Goal: Transaction & Acquisition: Purchase product/service

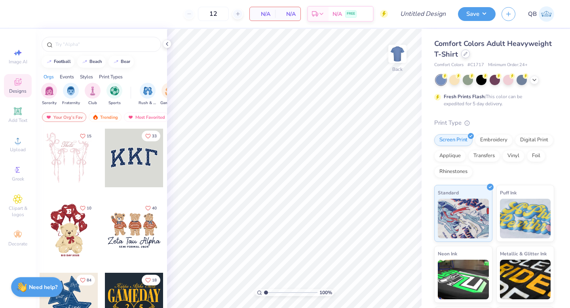
click at [466, 57] on div at bounding box center [465, 54] width 9 height 9
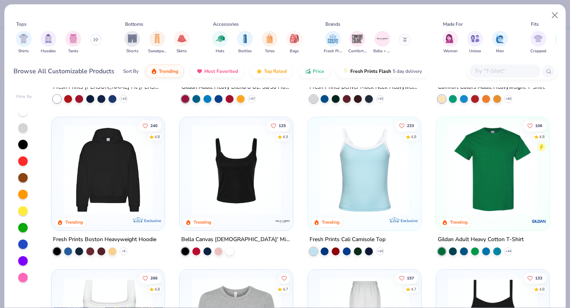
scroll to position [37, 0]
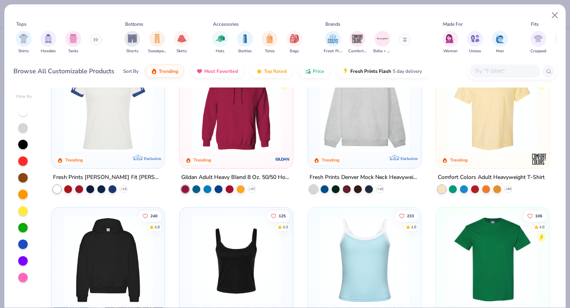
click at [258, 129] on img at bounding box center [236, 108] width 97 height 90
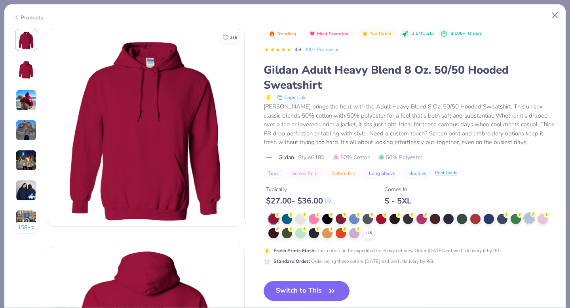
click at [280, 216] on circle at bounding box center [278, 215] width 6 height 6
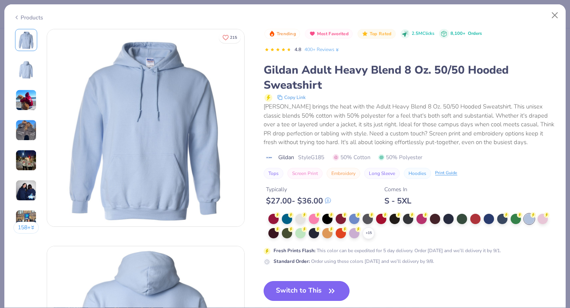
click at [291, 292] on button "Switch to This" at bounding box center [307, 291] width 86 height 20
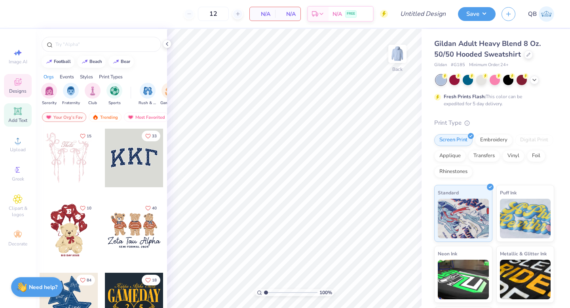
click at [18, 114] on icon at bounding box center [18, 111] width 6 height 6
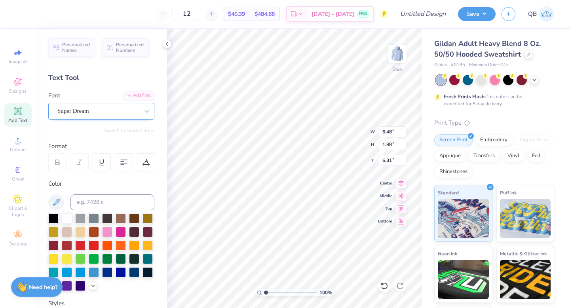
type textarea "dphie"
click at [93, 108] on div "Super Dream" at bounding box center [98, 111] width 83 height 12
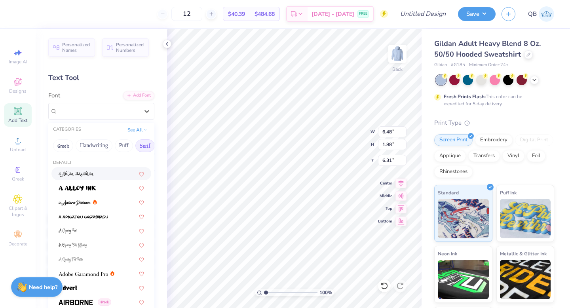
click at [138, 147] on button "Serif" at bounding box center [144, 145] width 19 height 13
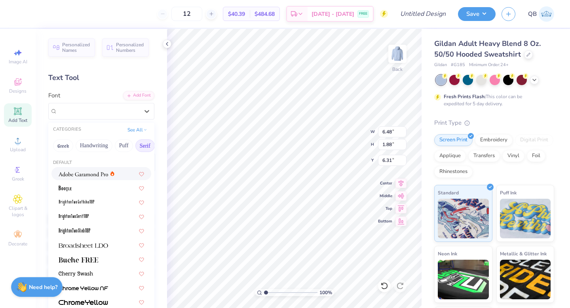
click at [101, 179] on div at bounding box center [101, 173] width 100 height 13
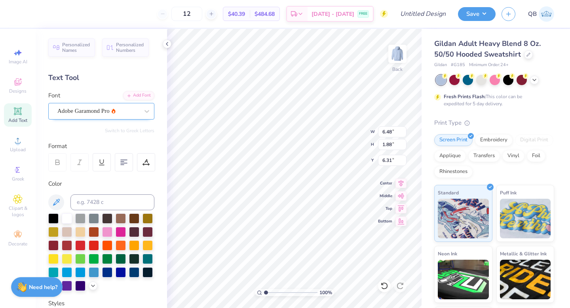
click at [99, 116] on div at bounding box center [98, 111] width 82 height 11
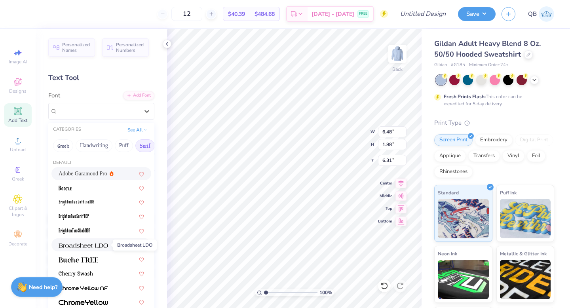
click at [94, 245] on img at bounding box center [84, 246] width 50 height 6
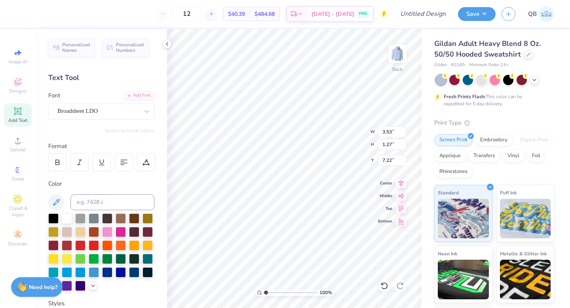
type input "3.53"
type input "1.27"
type input "7.22"
type input "4.29"
type input "2.93"
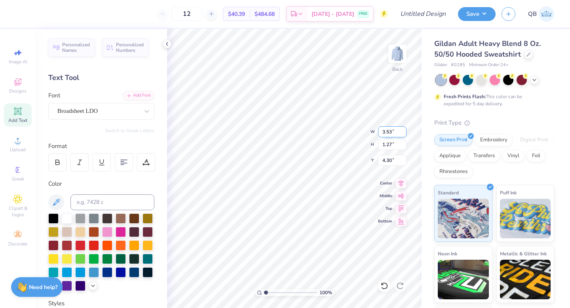
type input "1.06"
type input "4.71"
type input "5.02"
type input "5.55"
type input "5.14"
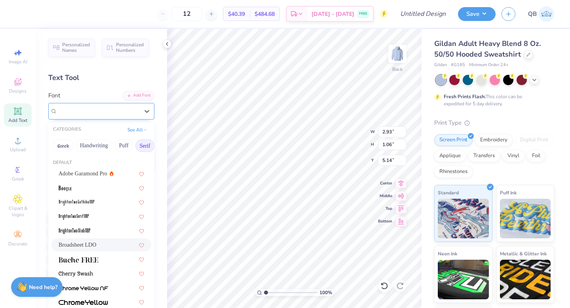
click at [85, 110] on div "Broadsheet LDO" at bounding box center [98, 111] width 83 height 12
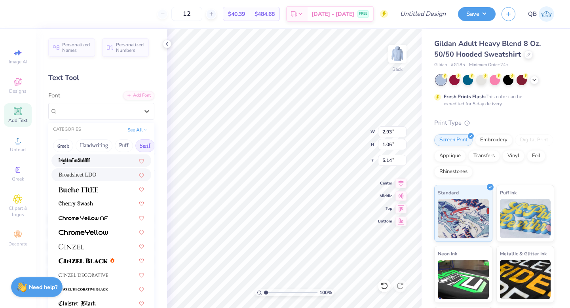
scroll to position [179, 0]
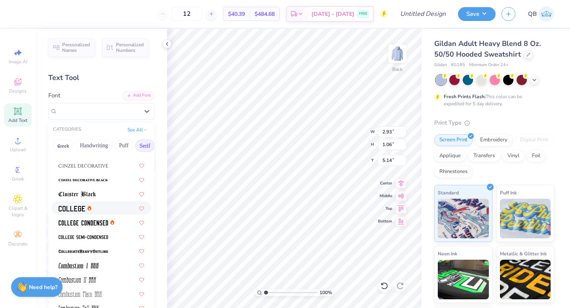
click at [91, 209] on div at bounding box center [102, 208] width 86 height 8
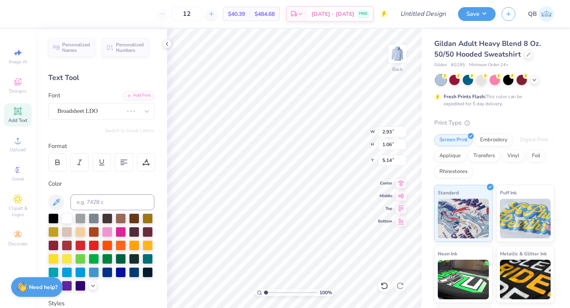
type input "2.34"
type input "0.78"
type input "5.28"
click at [88, 115] on div at bounding box center [98, 111] width 82 height 11
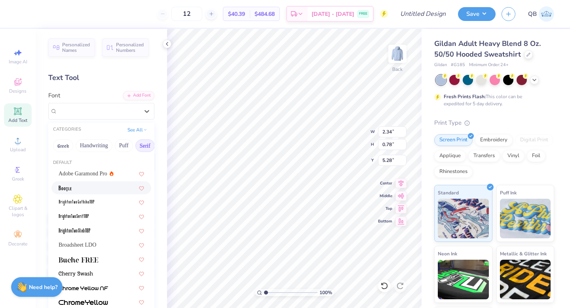
click at [91, 187] on div at bounding box center [102, 188] width 86 height 8
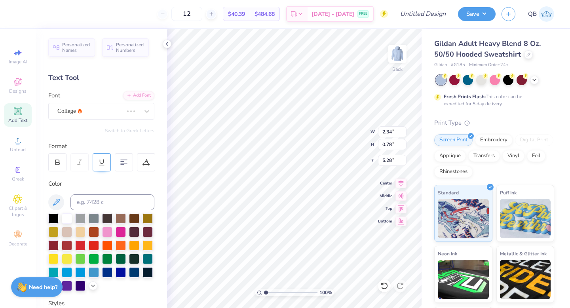
type input "2.71"
type input "0.81"
type input "5.26"
click at [94, 103] on div "BOOTLE" at bounding box center [101, 111] width 106 height 17
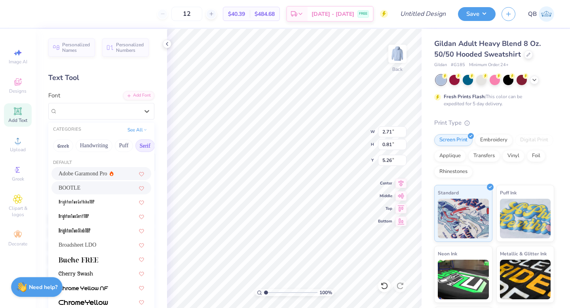
click at [107, 176] on div "Adobe Garamond Pro" at bounding box center [86, 174] width 55 height 8
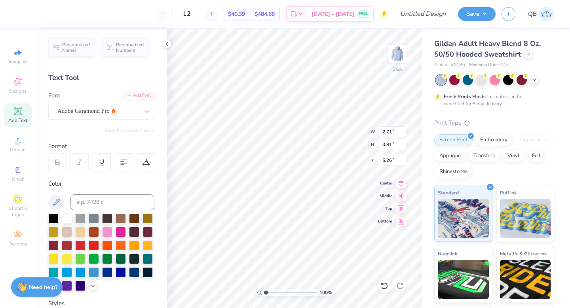
type input "2.43"
type input "1.11"
type input "5.12"
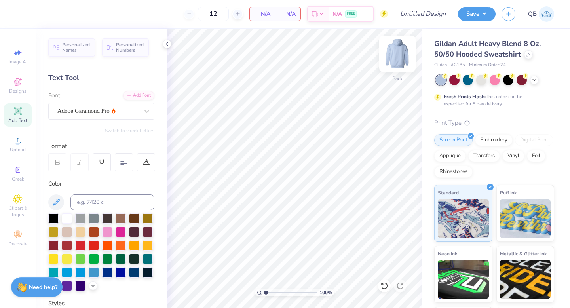
click at [397, 50] on img at bounding box center [398, 54] width 32 height 32
click at [20, 113] on icon at bounding box center [18, 111] width 8 height 8
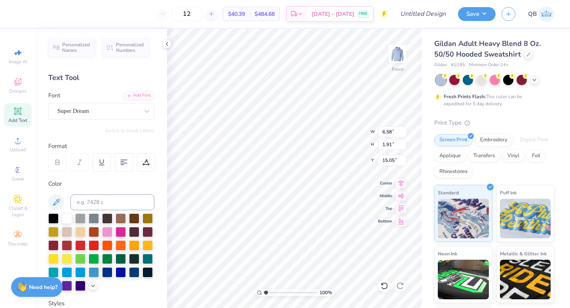
scroll to position [0, 0]
type textarea "Delta Phi Epsilon"
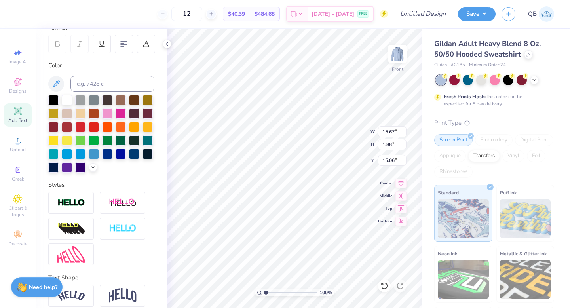
scroll to position [152, 0]
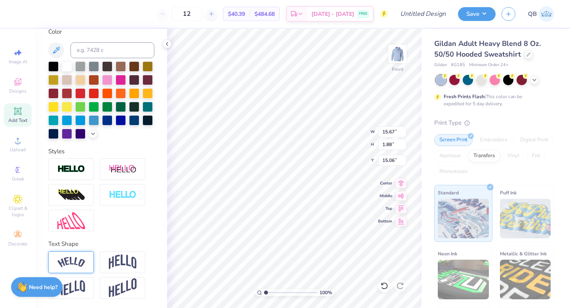
click at [76, 261] on img at bounding box center [71, 262] width 28 height 11
type input "3.32"
type input "14.34"
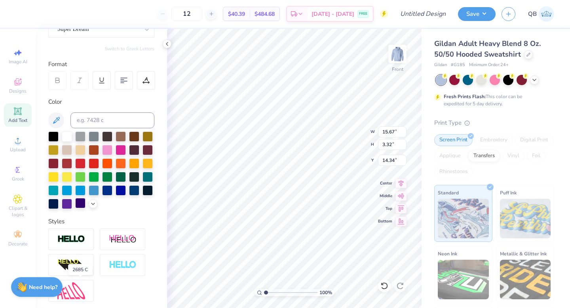
scroll to position [0, 0]
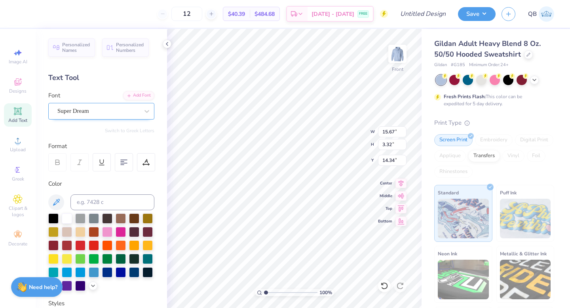
click at [100, 107] on div "Super Dream" at bounding box center [98, 111] width 83 height 12
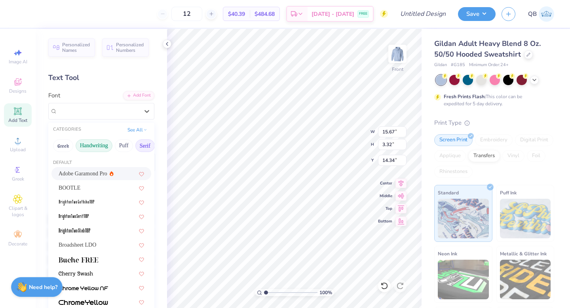
click at [93, 143] on button "Handwriting" at bounding box center [94, 145] width 37 height 13
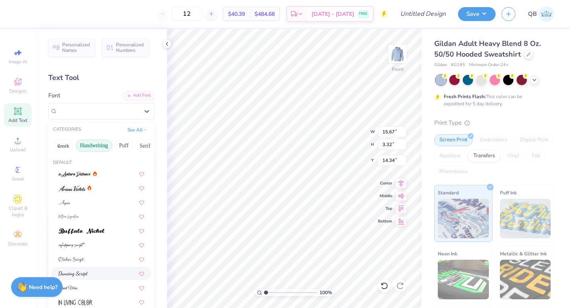
click at [88, 269] on div at bounding box center [101, 273] width 100 height 13
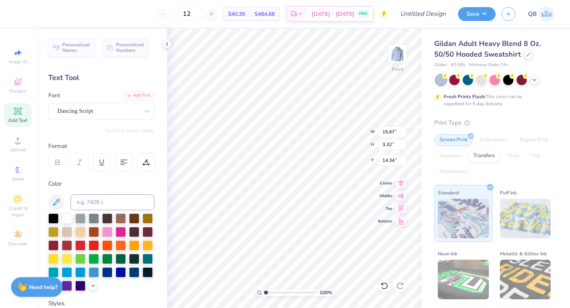
type input "12.54"
type input "3.08"
type input "14.46"
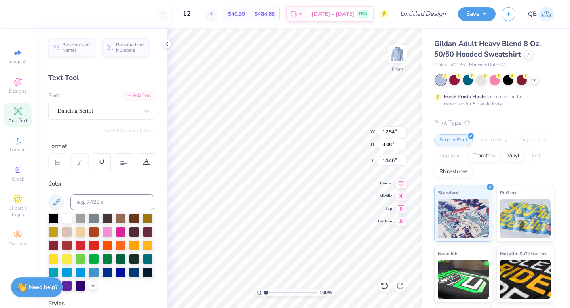
type input "6.00"
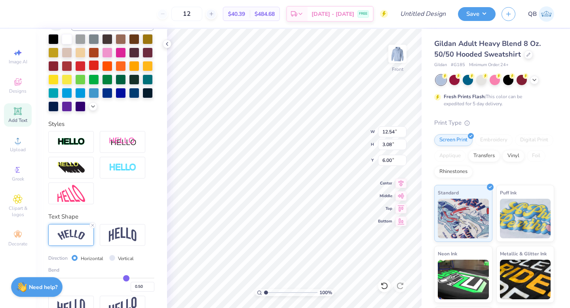
scroll to position [198, 0]
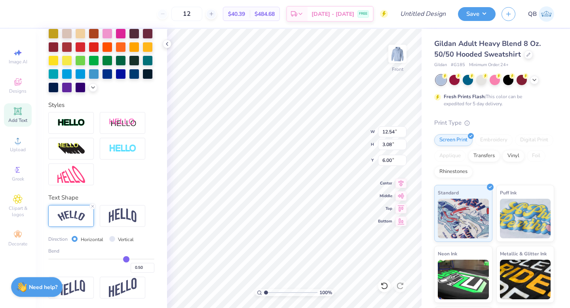
type input "0.47"
type input "0.46"
type input "0.45"
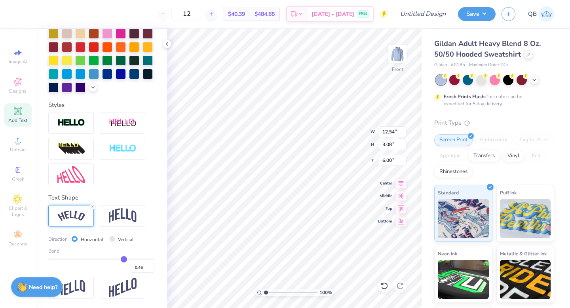
type input "0.45"
type input "0.44"
type input "0.43"
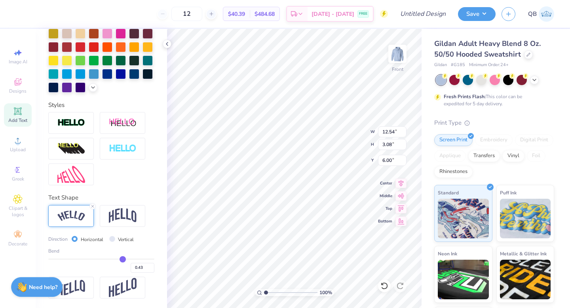
type input "0.42"
type input "0.41"
type input "0.4"
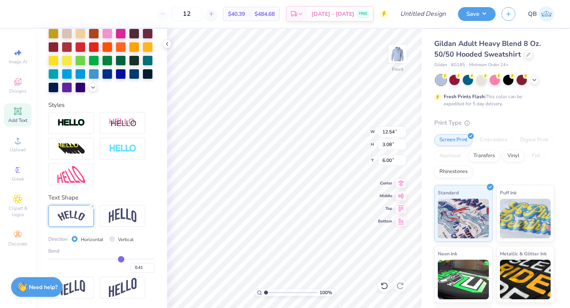
type input "0.40"
type input "0.39"
type input "0.38"
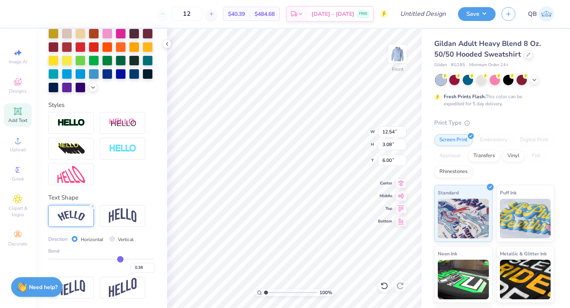
type input "0.37"
type input "0.36"
type input "0.35"
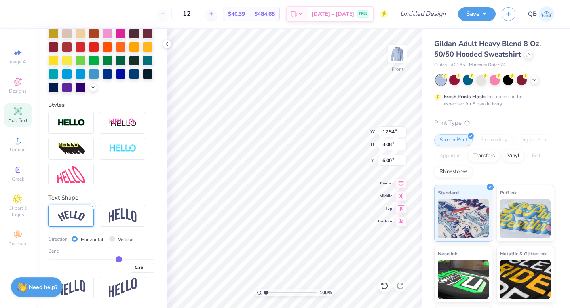
type input "0.35"
drag, startPoint x: 125, startPoint y: 260, endPoint x: 119, endPoint y: 259, distance: 6.1
type input "0.35"
click at [119, 259] on input "range" at bounding box center [101, 259] width 106 height 1
type input "12.11"
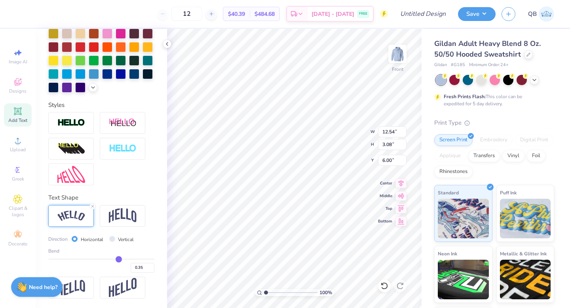
type input "2.24"
type input "6.42"
type input "0.37"
type input "0.38"
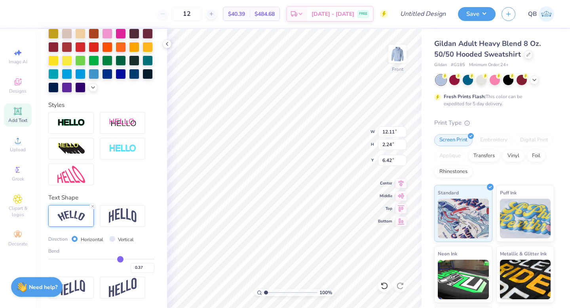
type input "0.38"
type input "0.39"
type input "0.4"
type input "0.40"
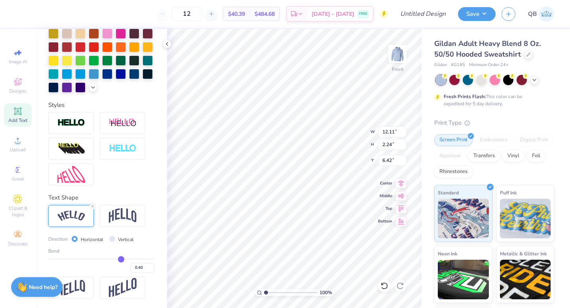
type input "0.4"
click at [121, 259] on input "range" at bounding box center [101, 259] width 106 height 1
type input "12.26"
type input "2.49"
type input "6.29"
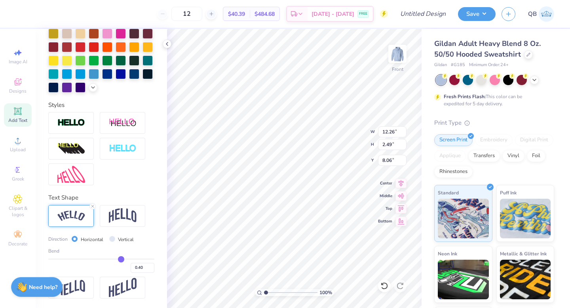
type input "8.06"
click at [529, 55] on div at bounding box center [528, 54] width 9 height 9
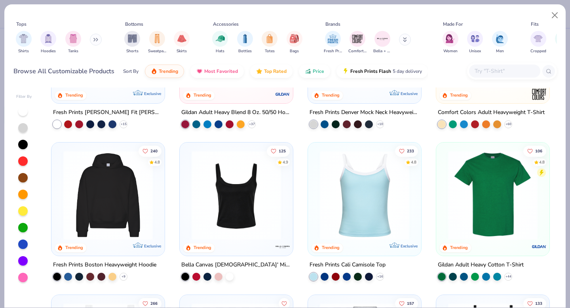
scroll to position [86, 0]
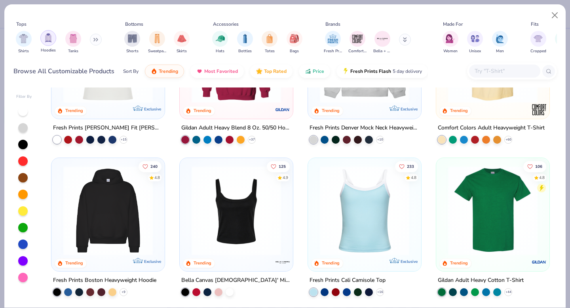
click at [43, 41] on div "filter for Hoodies" at bounding box center [48, 38] width 16 height 16
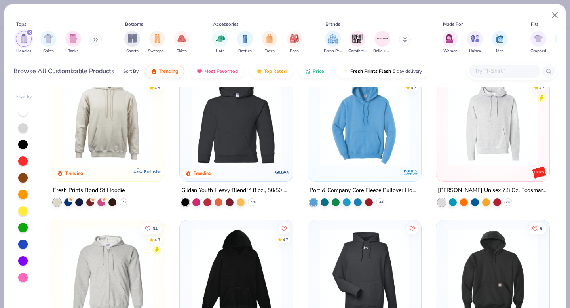
scroll to position [534, 0]
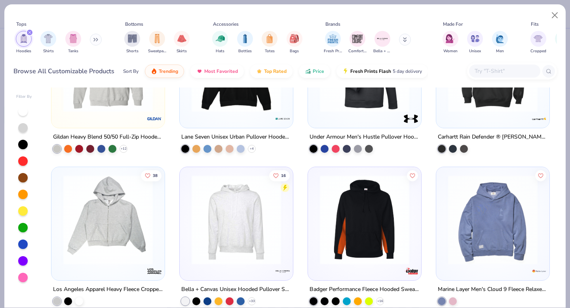
click at [26, 248] on div at bounding box center [23, 244] width 10 height 10
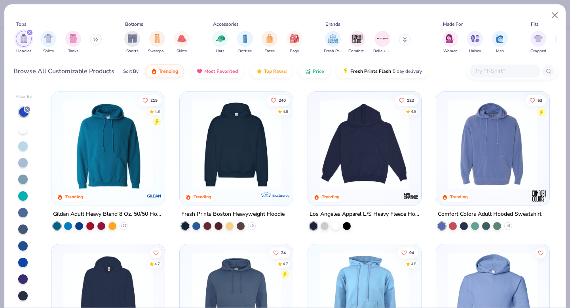
click at [503, 162] on img at bounding box center [492, 145] width 97 height 90
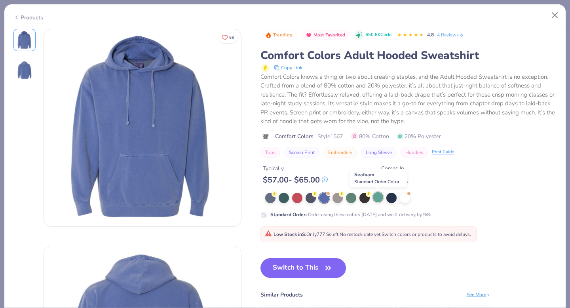
click at [381, 200] on div at bounding box center [378, 197] width 10 height 10
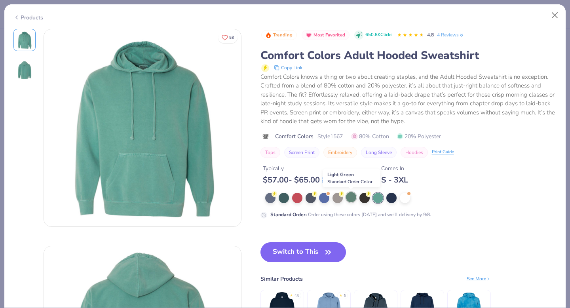
click at [354, 199] on div at bounding box center [351, 197] width 10 height 10
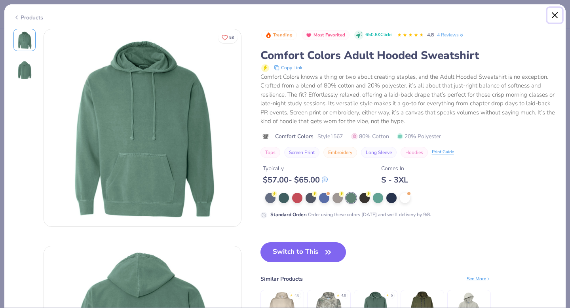
click at [553, 14] on button "Close" at bounding box center [555, 15] width 15 height 15
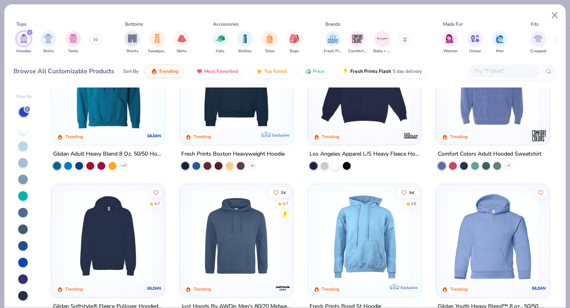
scroll to position [156, 0]
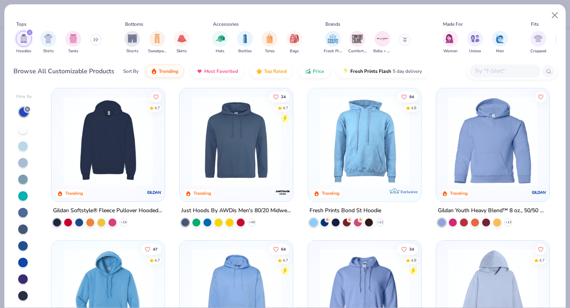
click at [105, 163] on img at bounding box center [107, 141] width 97 height 90
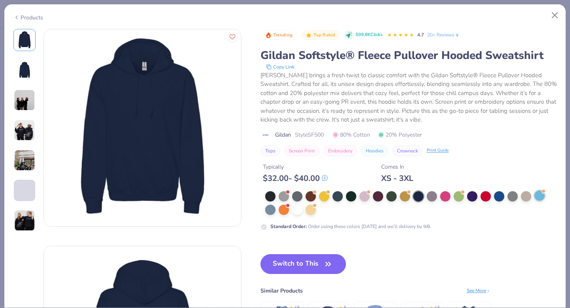
click at [544, 198] on div at bounding box center [540, 195] width 10 height 10
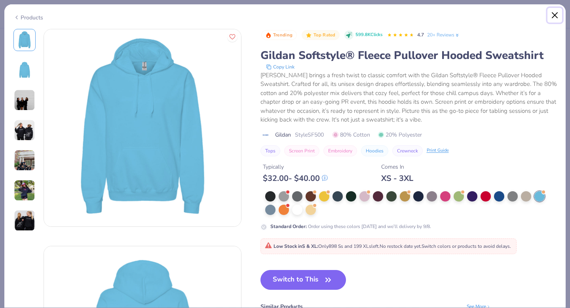
click at [558, 15] on button "Close" at bounding box center [555, 15] width 15 height 15
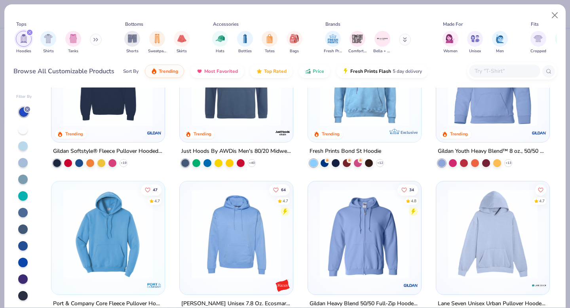
scroll to position [277, 0]
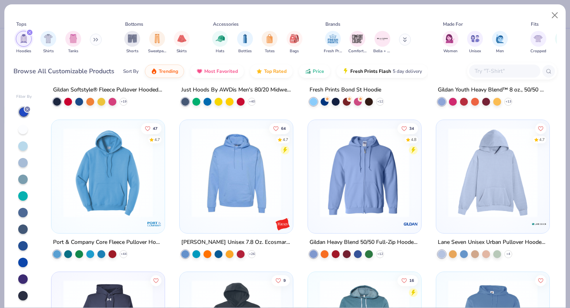
click at [229, 188] on img at bounding box center [236, 173] width 97 height 90
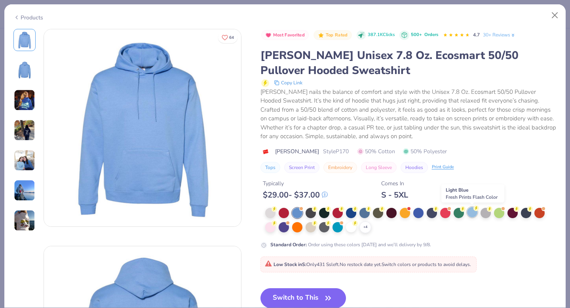
click at [277, 210] on circle at bounding box center [275, 209] width 6 height 6
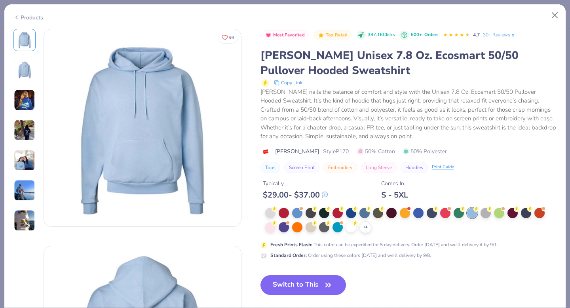
click at [29, 156] on img at bounding box center [24, 160] width 21 height 21
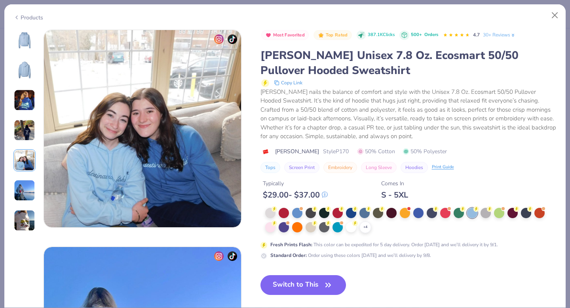
scroll to position [868, 0]
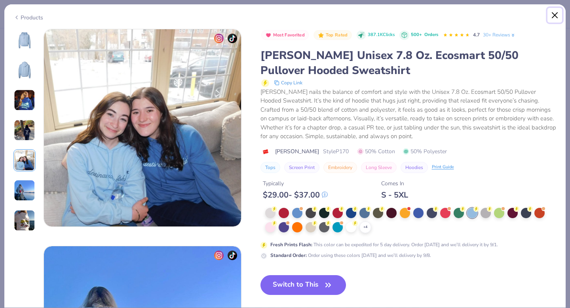
click at [558, 14] on button "Close" at bounding box center [555, 15] width 15 height 15
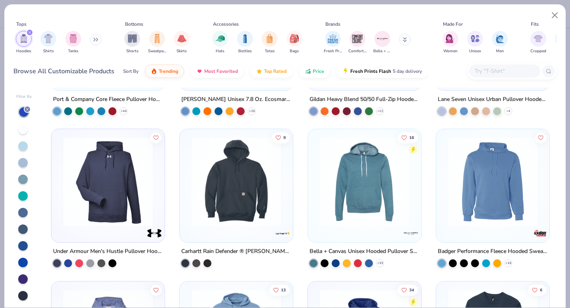
scroll to position [350, 0]
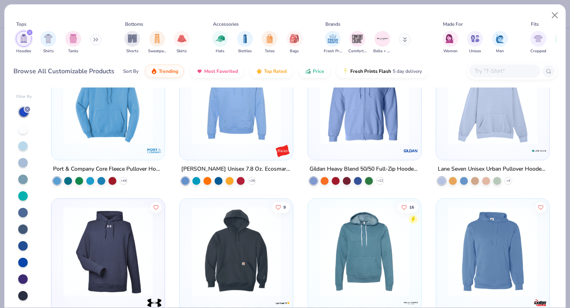
click at [467, 117] on img at bounding box center [492, 99] width 97 height 90
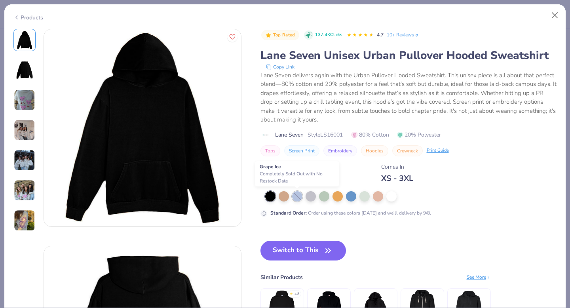
click at [299, 193] on div at bounding box center [297, 196] width 10 height 10
click at [347, 196] on div at bounding box center [351, 195] width 10 height 10
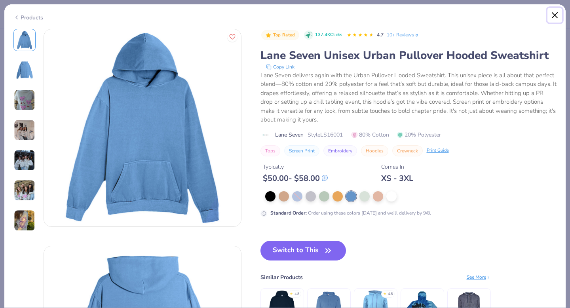
click at [556, 18] on button "Close" at bounding box center [555, 15] width 15 height 15
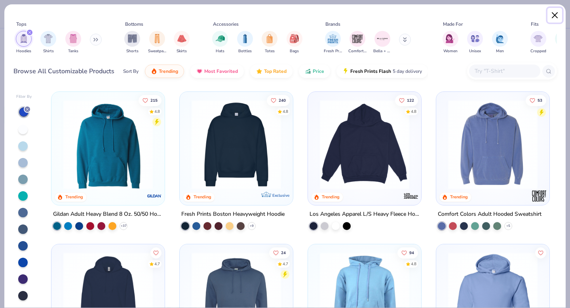
click at [556, 14] on button "Close" at bounding box center [555, 15] width 15 height 15
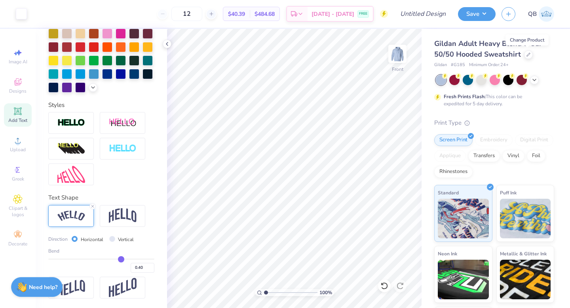
click at [19, 116] on div "Add Text" at bounding box center [18, 114] width 28 height 23
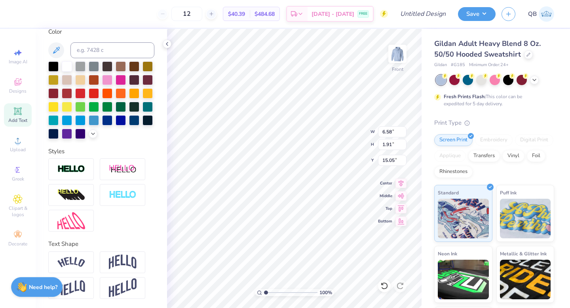
type textarea "Heres to forever"
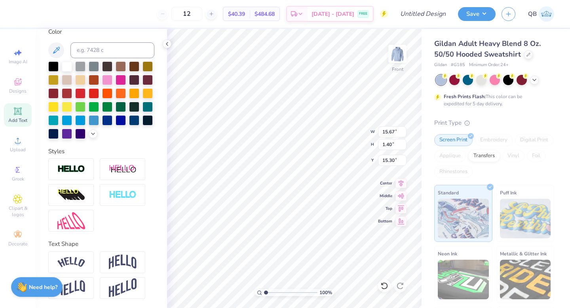
scroll to position [0, 0]
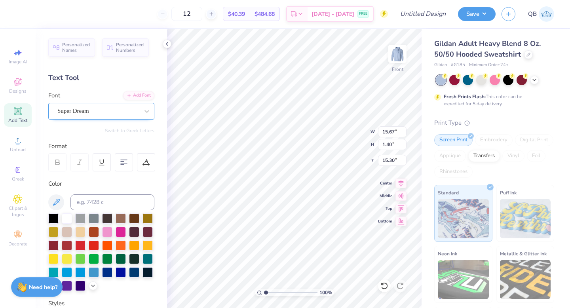
click at [94, 112] on div "Super Dream" at bounding box center [98, 111] width 83 height 12
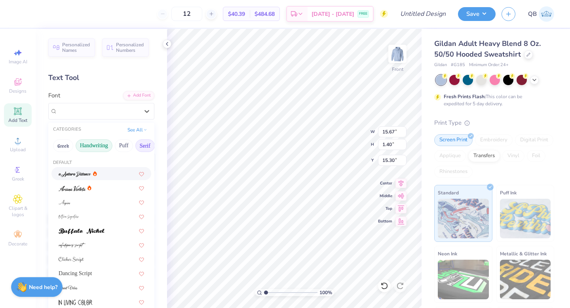
click at [145, 147] on button "Serif" at bounding box center [144, 145] width 19 height 13
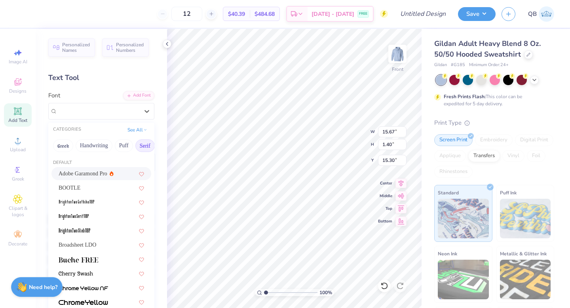
click at [98, 175] on span "Adobe Garamond Pro" at bounding box center [83, 174] width 49 height 8
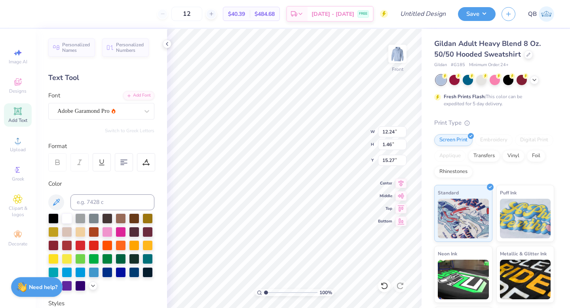
type input "12.24"
type input "1.46"
type input "15.27"
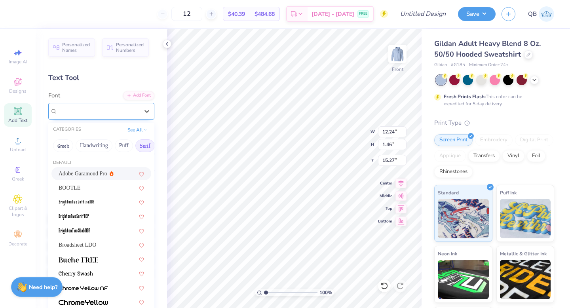
click at [114, 105] on div "Adobe Garamond Pro" at bounding box center [101, 111] width 106 height 17
click at [94, 248] on span "Broadsheet LDO" at bounding box center [78, 245] width 38 height 8
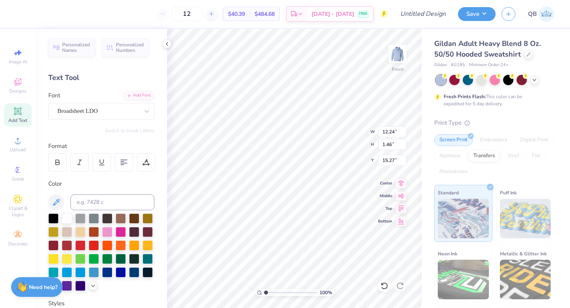
type input "15.45"
type input "1.48"
type input "15.26"
type input "12.16"
type input "1.17"
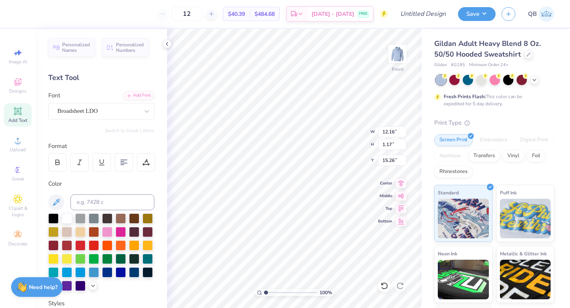
type input "11.62"
type input "8.76"
type input "0.84"
type input "9.64"
type input "0.93"
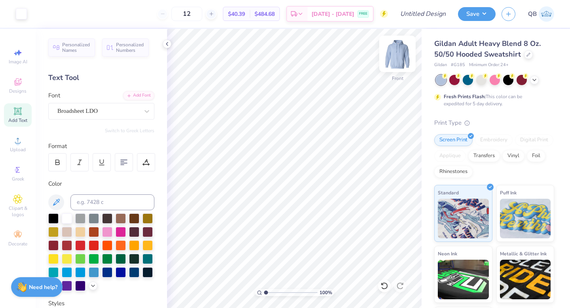
click at [402, 55] on img at bounding box center [398, 54] width 32 height 32
click at [12, 111] on div "Add Text" at bounding box center [18, 114] width 28 height 23
type textarea "delta phi epsilon"
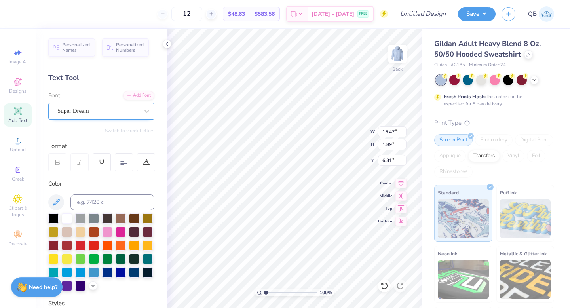
click at [110, 114] on div "Super Dream" at bounding box center [98, 111] width 83 height 12
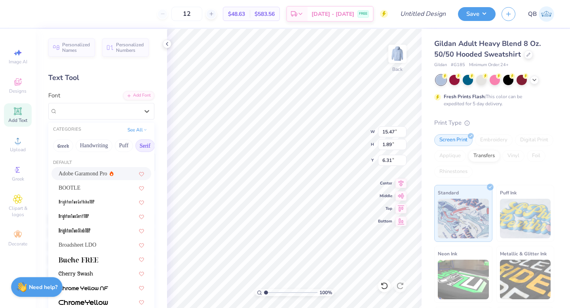
click at [113, 177] on div "Adobe Garamond Pro" at bounding box center [102, 174] width 86 height 8
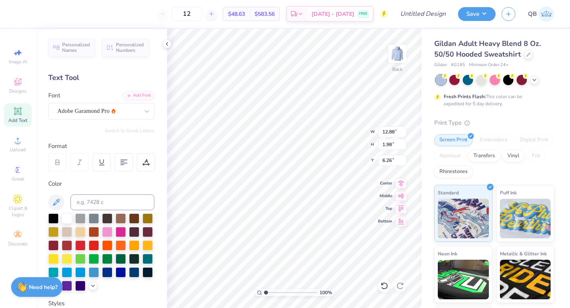
type input "12.88"
type input "1.98"
type input "6.26"
type input "12.02"
type input "10.27"
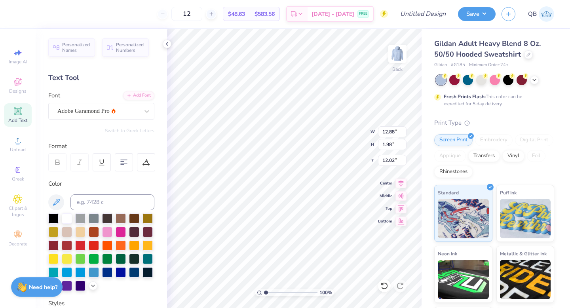
type input "1.58"
type input "12.42"
click at [396, 48] on img at bounding box center [398, 54] width 32 height 32
